Goal: Navigation & Orientation: Find specific page/section

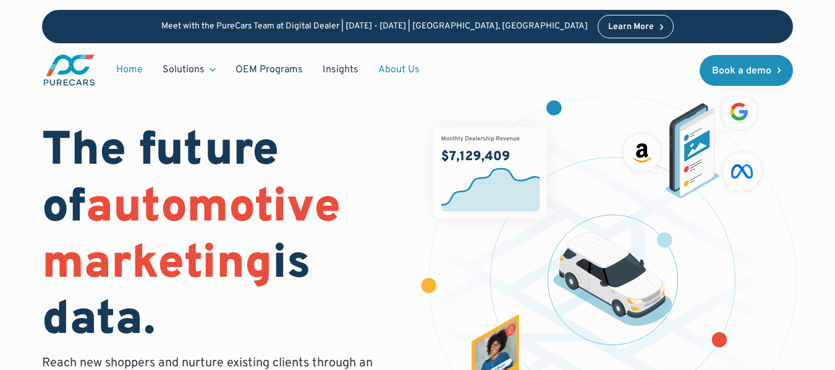
click at [409, 72] on link "About Us" at bounding box center [398, 69] width 61 height 23
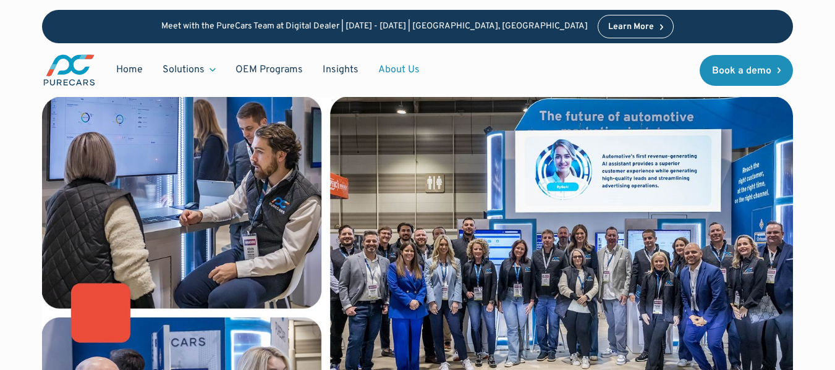
scroll to position [287, 0]
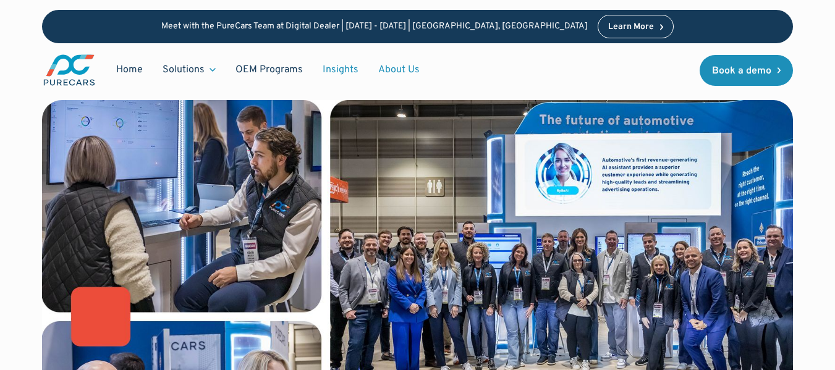
click at [336, 70] on link "Insights" at bounding box center [341, 69] width 56 height 23
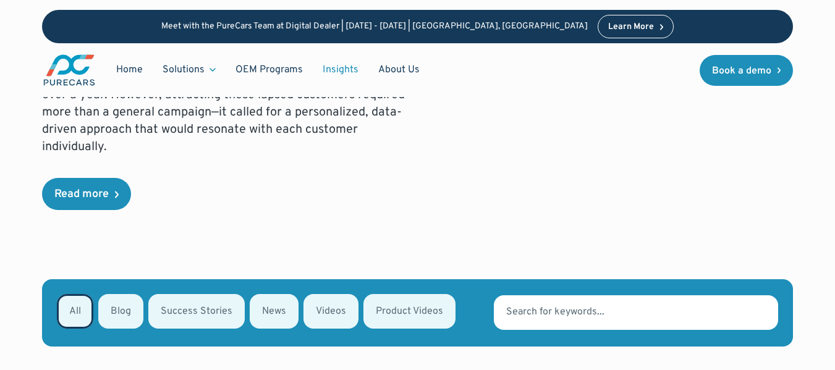
scroll to position [319, 0]
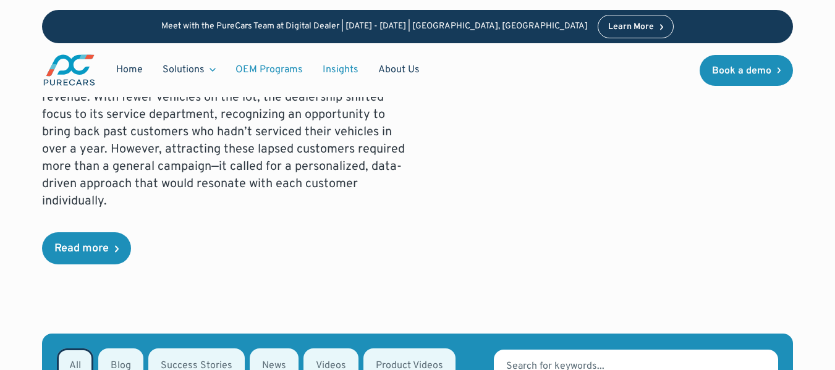
click at [275, 71] on link "OEM Programs" at bounding box center [269, 69] width 87 height 23
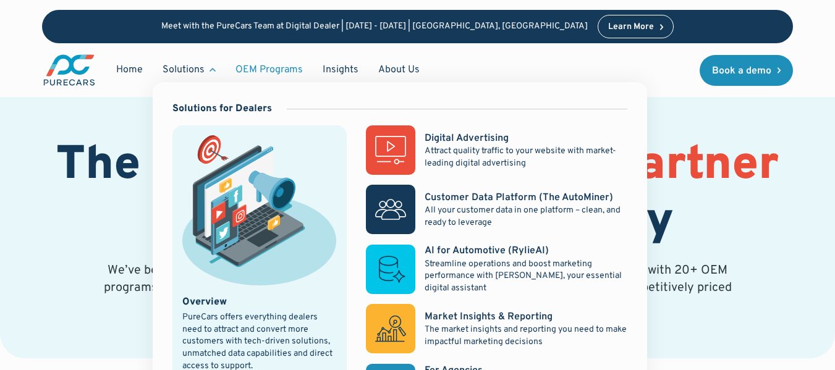
click at [179, 81] on div "Solutions" at bounding box center [189, 69] width 73 height 23
click at [193, 66] on div "Solutions" at bounding box center [184, 70] width 42 height 14
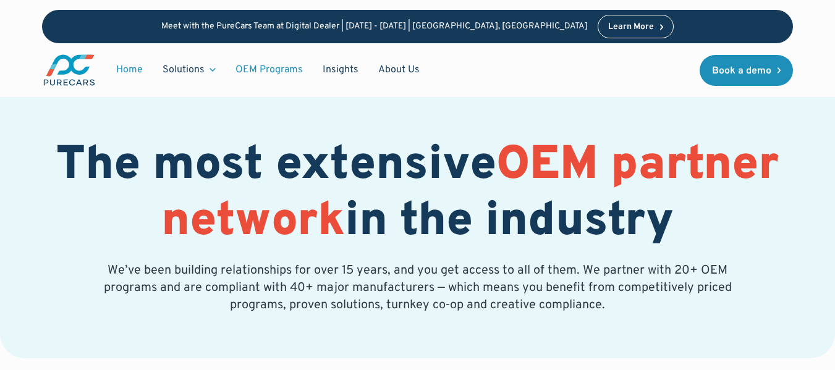
click at [117, 68] on link "Home" at bounding box center [129, 69] width 46 height 23
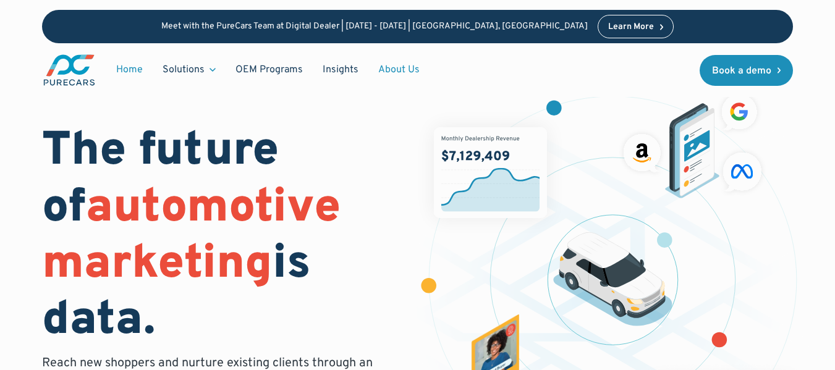
click at [383, 73] on link "About Us" at bounding box center [398, 69] width 61 height 23
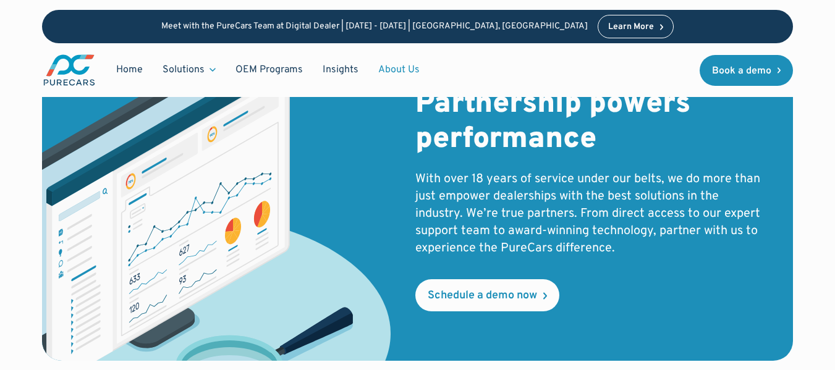
scroll to position [2099, 0]
